Goal: Task Accomplishment & Management: Manage account settings

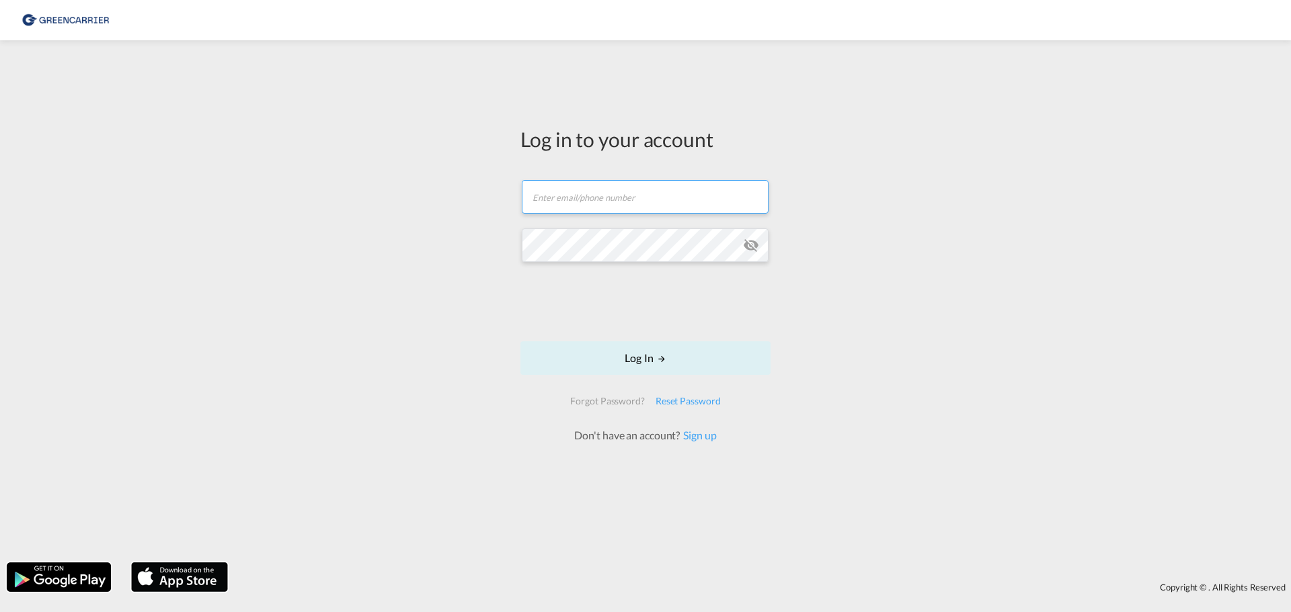
click at [569, 208] on input "text" at bounding box center [645, 197] width 247 height 34
paste input "[PERSON_NAME][EMAIL_ADDRESS][DOMAIN_NAME]"
type input "[PERSON_NAME][EMAIL_ADDRESS][DOMAIN_NAME]"
click at [631, 364] on button "Log In" at bounding box center [645, 359] width 250 height 34
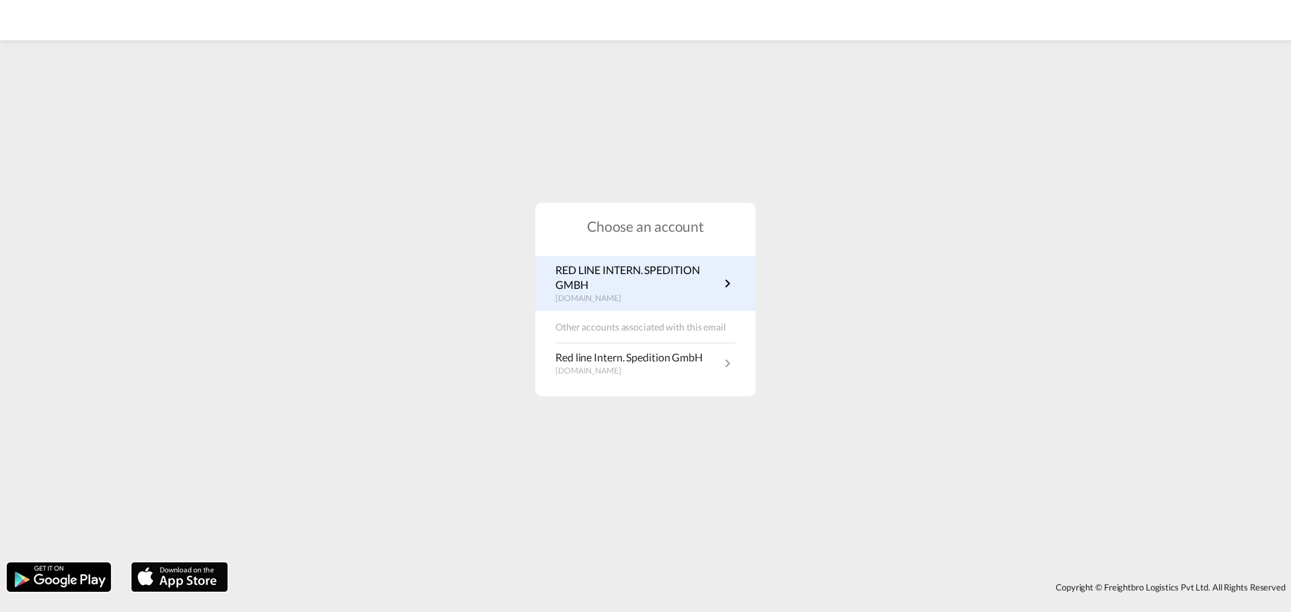
click at [639, 270] on p "RED LINE INTERN. SPEDITION GMBH" at bounding box center [637, 278] width 164 height 30
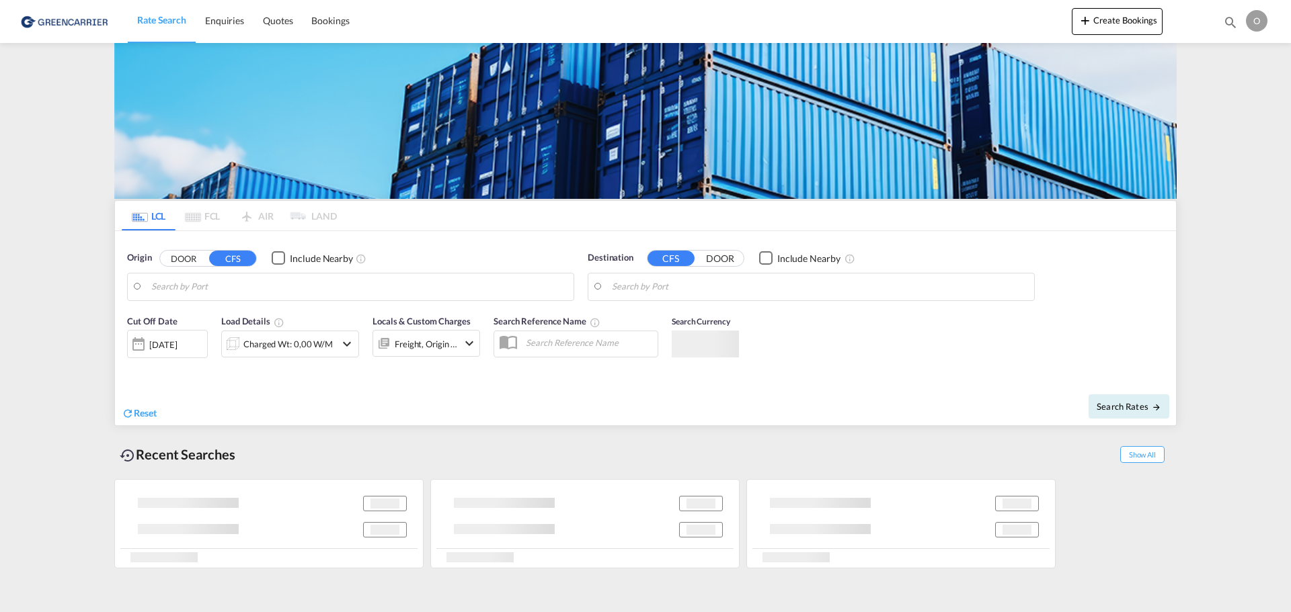
type input "Hamburg, DEHAM"
type input "New York, NY, USNYC"
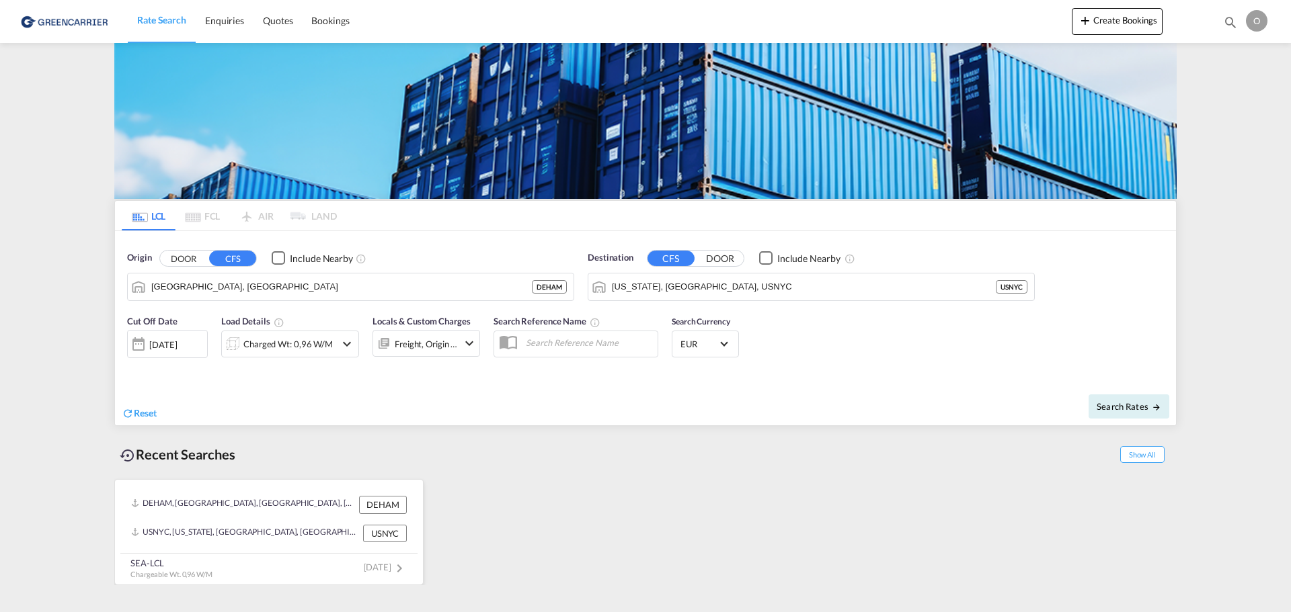
click at [278, 564] on div "SEA-LCL Chargeable Wt. 0,96 W/M 3 days ago" at bounding box center [268, 567] width 297 height 26
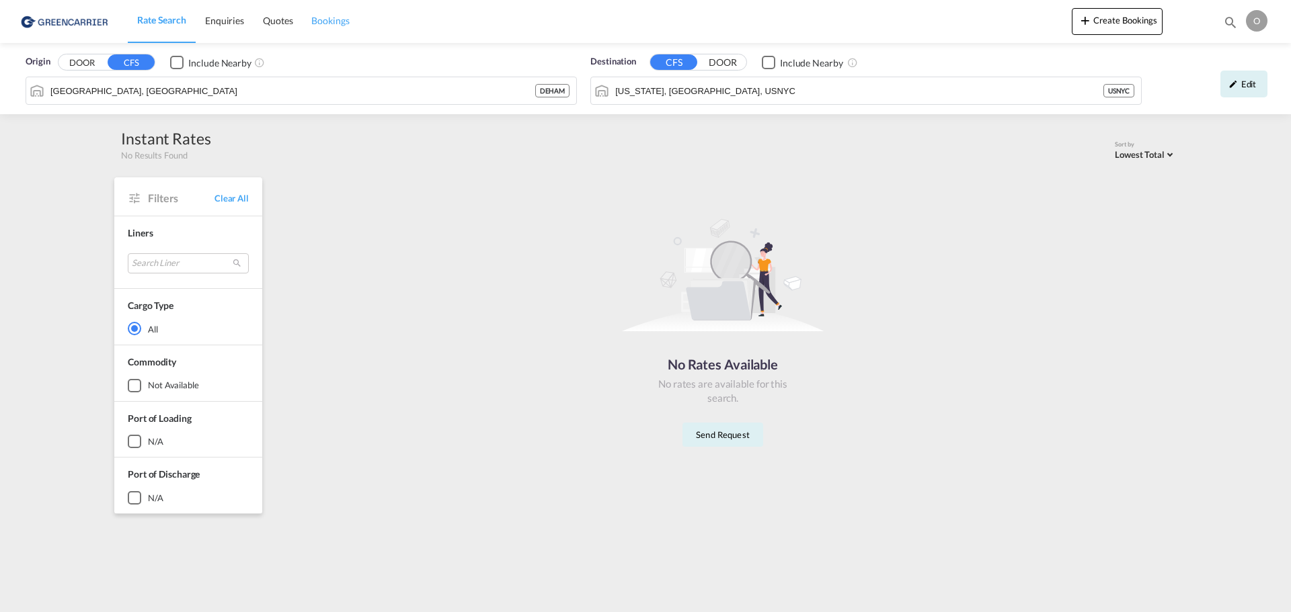
click at [347, 20] on span "Bookings" at bounding box center [330, 20] width 38 height 11
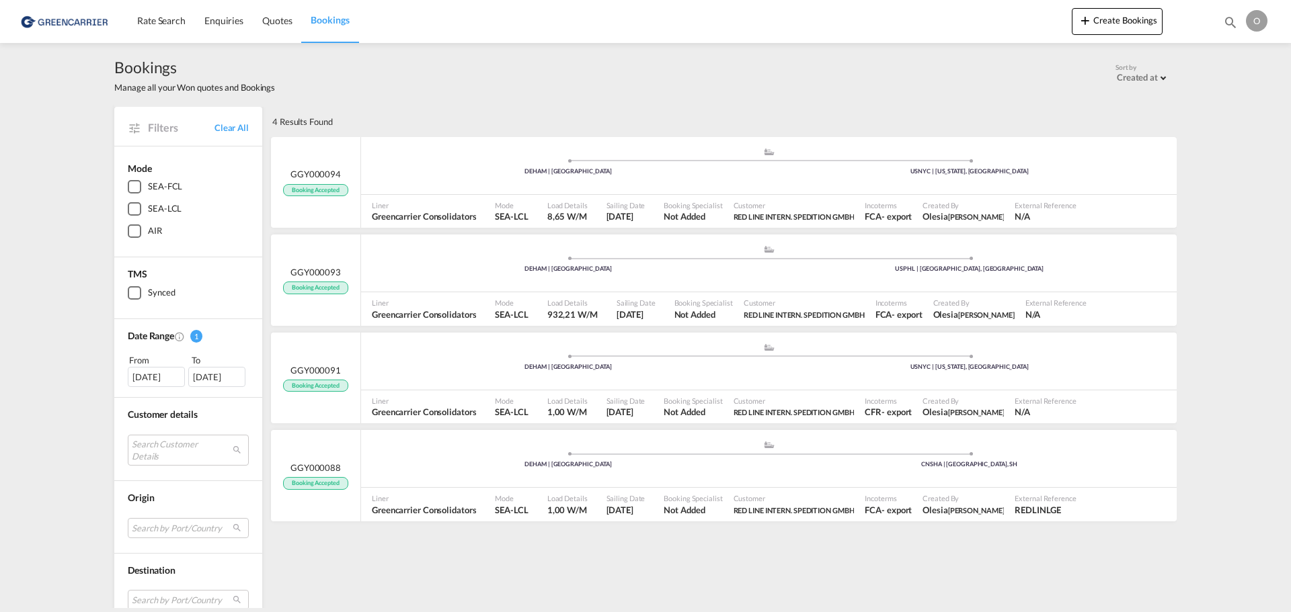
click at [128, 206] on div "SEA-LCL" at bounding box center [134, 208] width 13 height 13
click at [953, 350] on div ".a{fill:#aaa8ad;} .a{fill:#aaa8ad;}" at bounding box center [768, 350] width 401 height 13
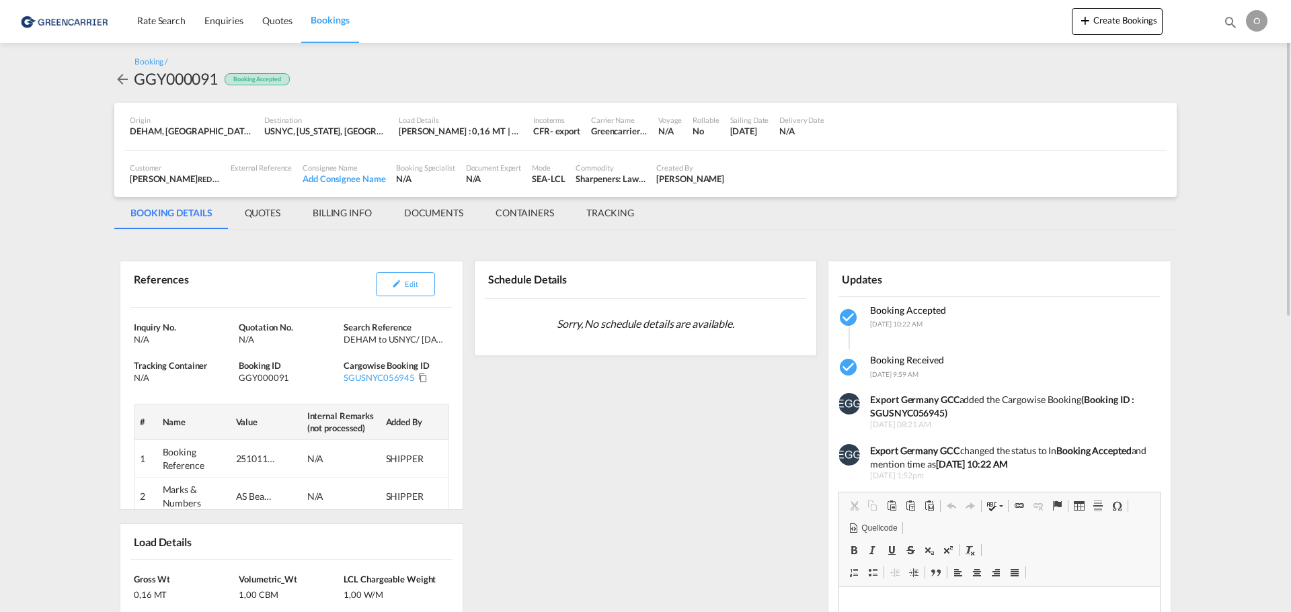
click at [335, 24] on span "Bookings" at bounding box center [330, 19] width 38 height 11
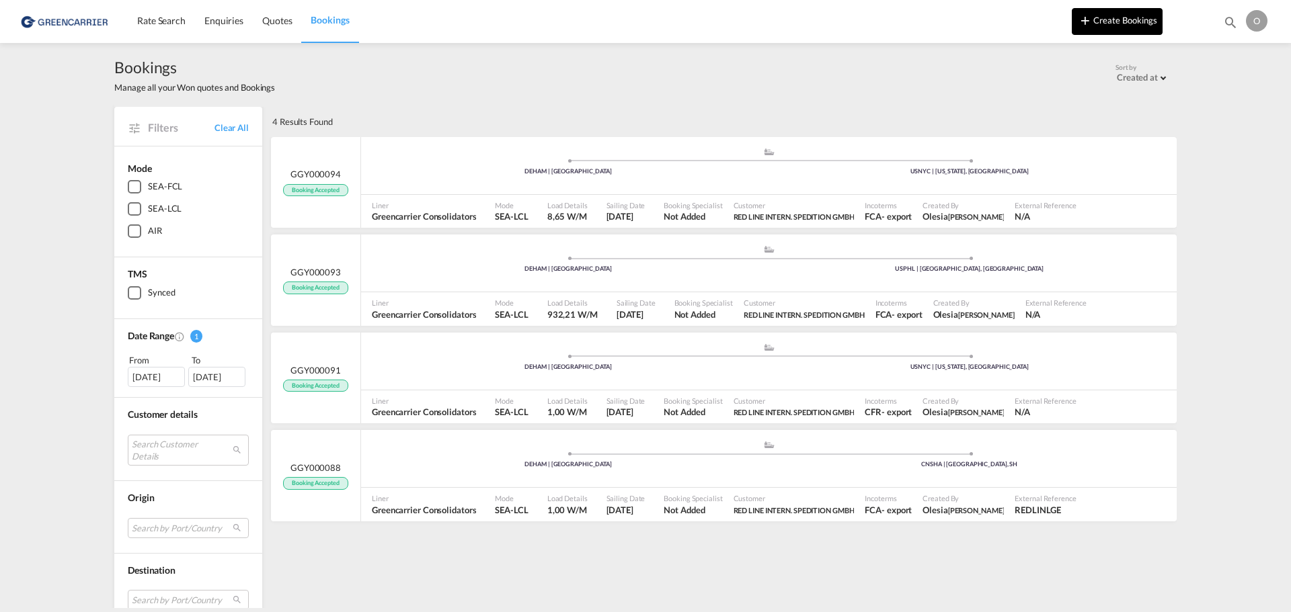
click at [1132, 25] on button "Create Bookings" at bounding box center [1117, 21] width 91 height 27
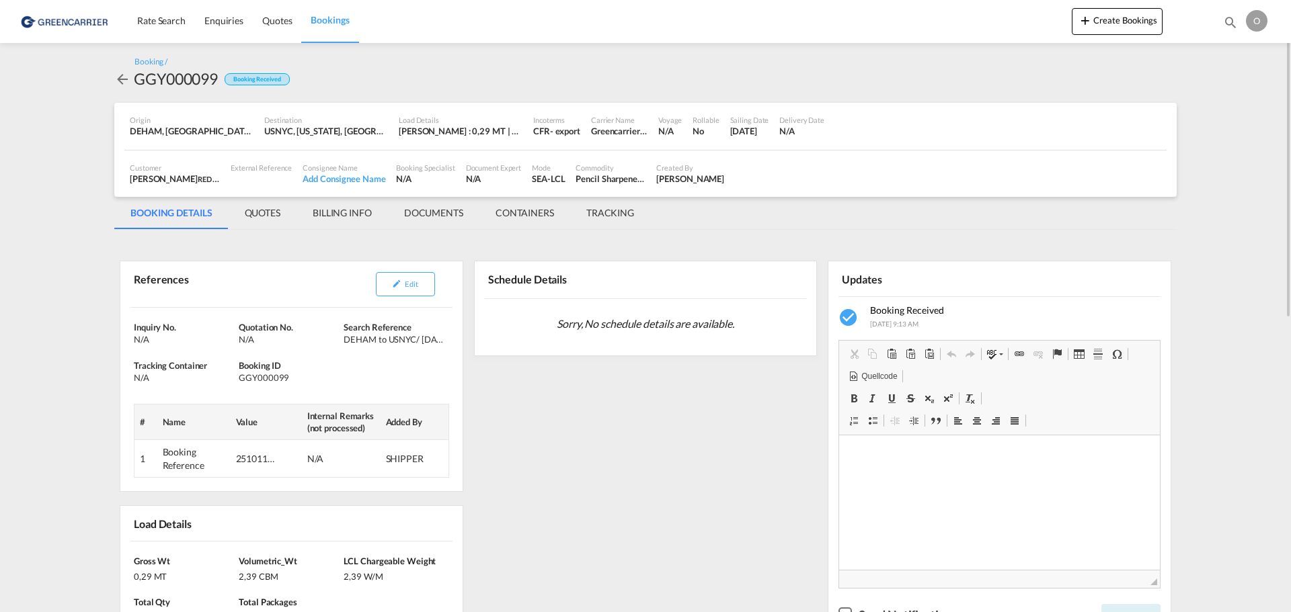
click at [191, 73] on div "GGY000099" at bounding box center [176, 79] width 84 height 22
copy div "GGY000099"
